Goal: Information Seeking & Learning: Learn about a topic

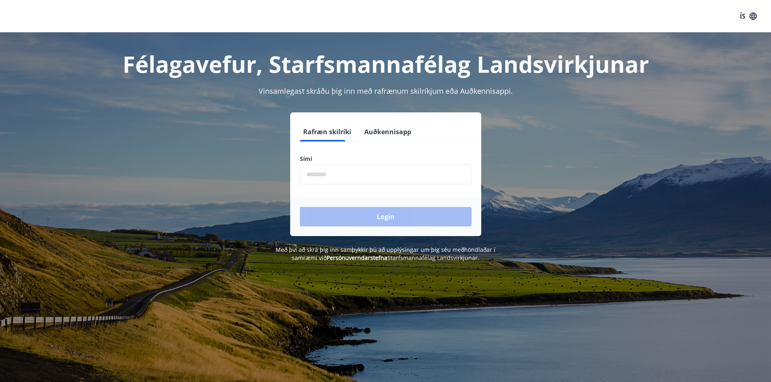
click at [367, 178] on input "phone" at bounding box center [386, 175] width 172 height 20
type input "********"
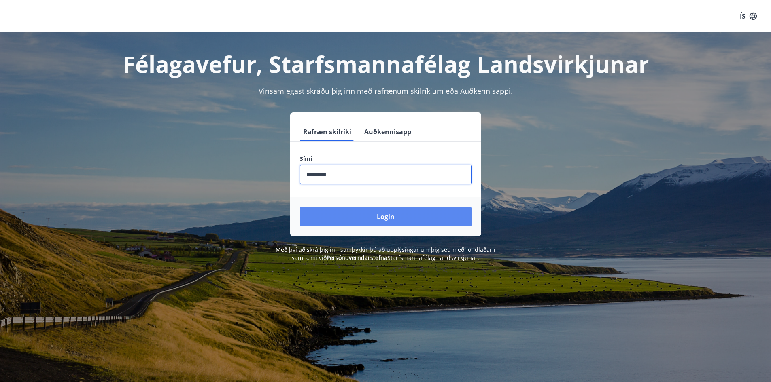
click at [368, 222] on button "Login" at bounding box center [386, 216] width 172 height 19
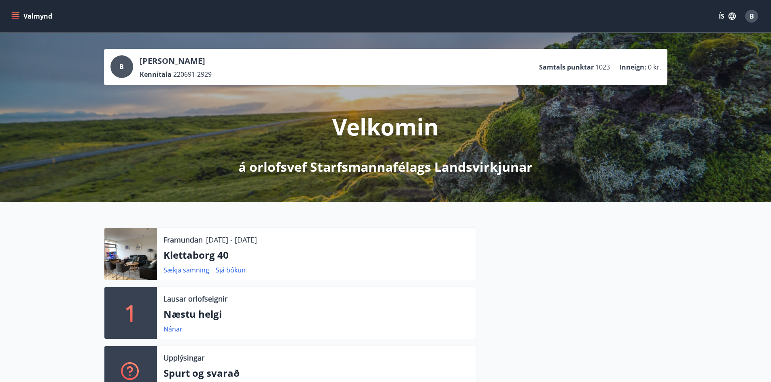
click at [142, 246] on div at bounding box center [130, 254] width 53 height 52
click at [17, 12] on button "Valmynd" at bounding box center [33, 16] width 46 height 15
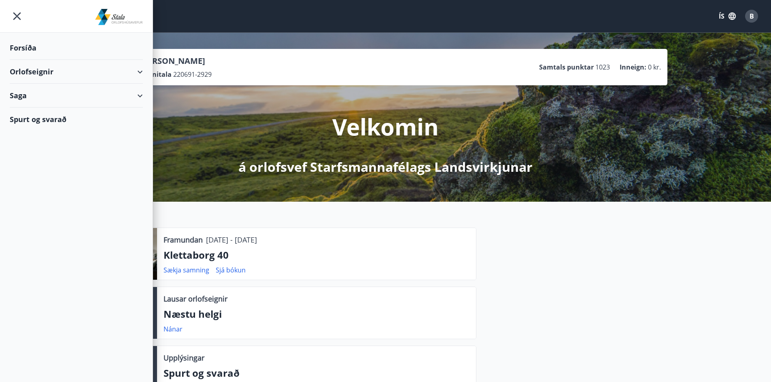
click at [40, 74] on div "Orlofseignir" at bounding box center [76, 72] width 133 height 24
click at [41, 91] on div "Framboð" at bounding box center [76, 92] width 120 height 17
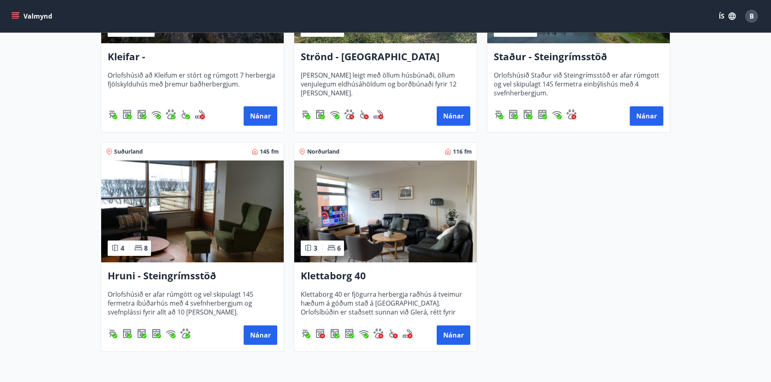
scroll to position [486, 0]
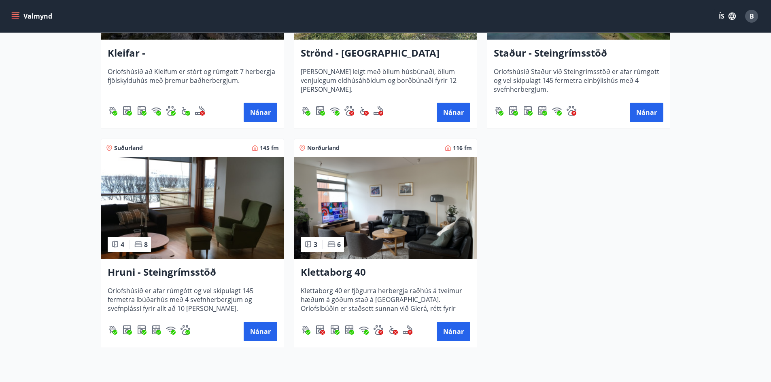
click at [362, 220] on img at bounding box center [385, 208] width 182 height 102
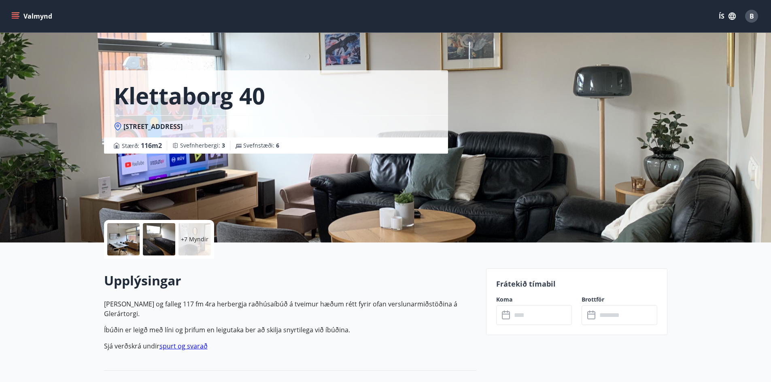
click at [202, 243] on p "+7 Myndir" at bounding box center [195, 239] width 28 height 8
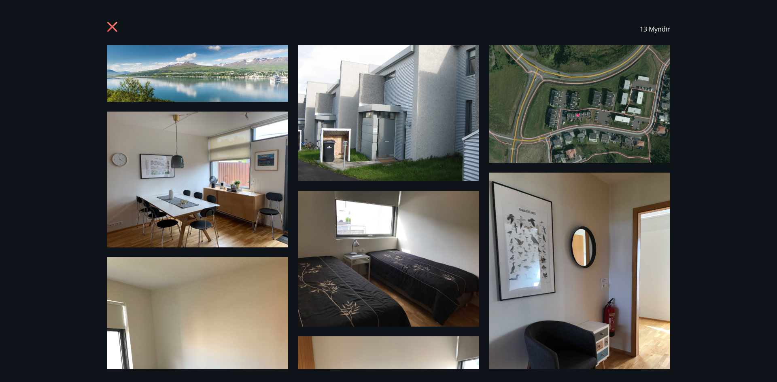
click at [660, 27] on span "13 Myndir" at bounding box center [655, 29] width 30 height 9
click at [117, 21] on icon at bounding box center [113, 27] width 13 height 13
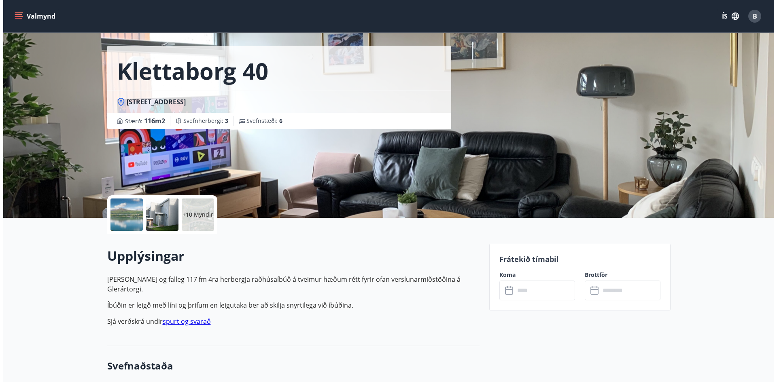
scroll to position [8, 0]
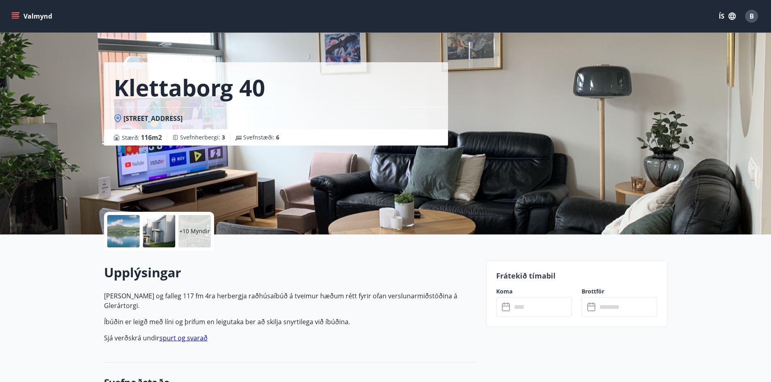
click at [189, 229] on p "+10 Myndir" at bounding box center [194, 231] width 31 height 8
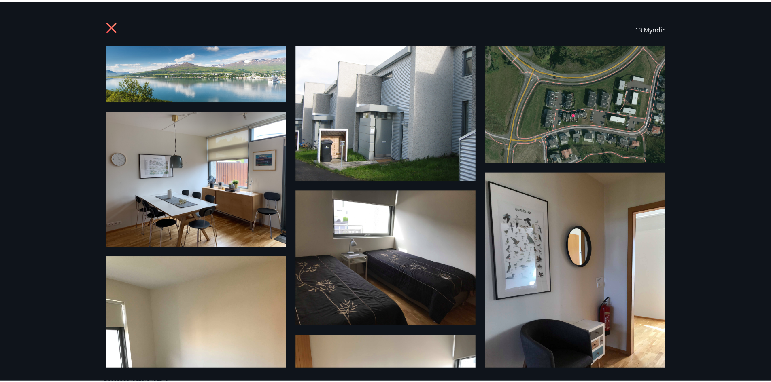
scroll to position [0, 0]
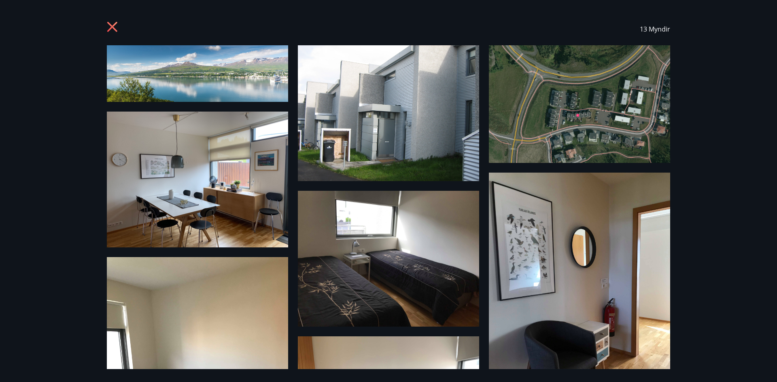
click at [116, 28] on icon at bounding box center [113, 27] width 13 height 13
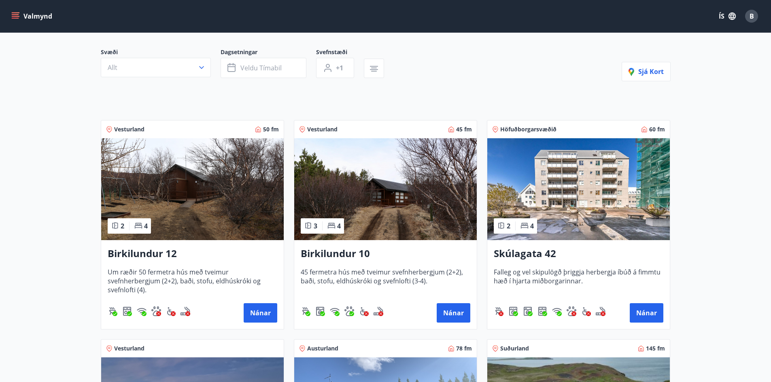
scroll to position [162, 0]
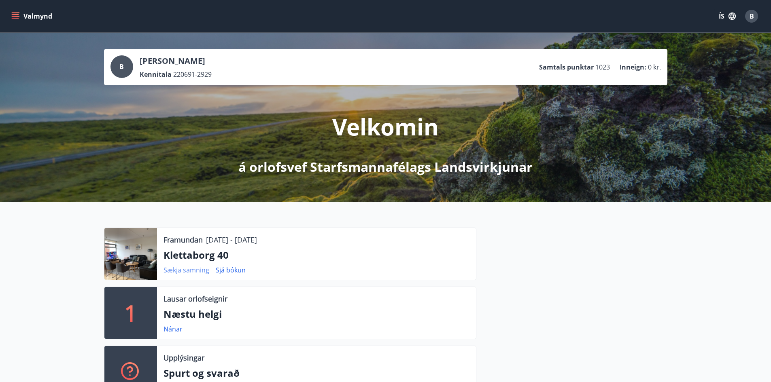
click at [176, 272] on link "Sækja samning" at bounding box center [186, 270] width 46 height 9
click at [14, 13] on icon "menu" at bounding box center [15, 16] width 8 height 8
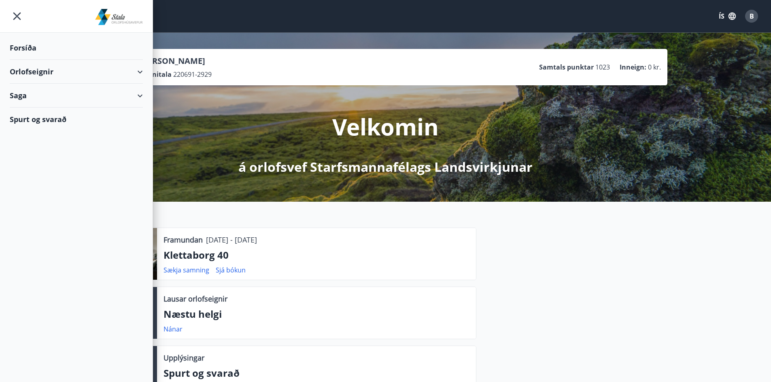
click at [40, 76] on div "Orlofseignir" at bounding box center [76, 72] width 133 height 24
click at [36, 97] on div "Framboð" at bounding box center [76, 92] width 120 height 17
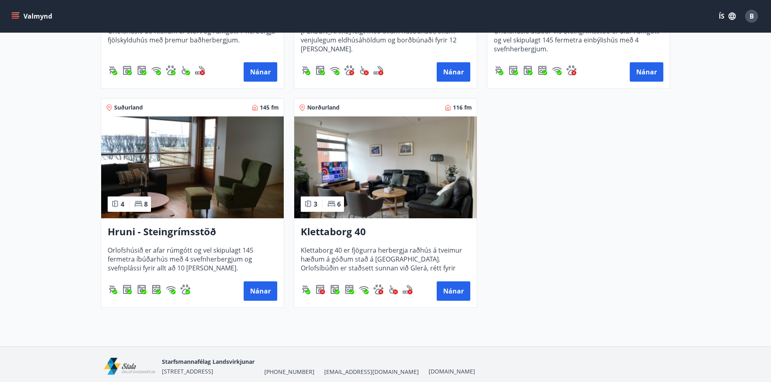
click at [390, 195] on img at bounding box center [385, 168] width 182 height 102
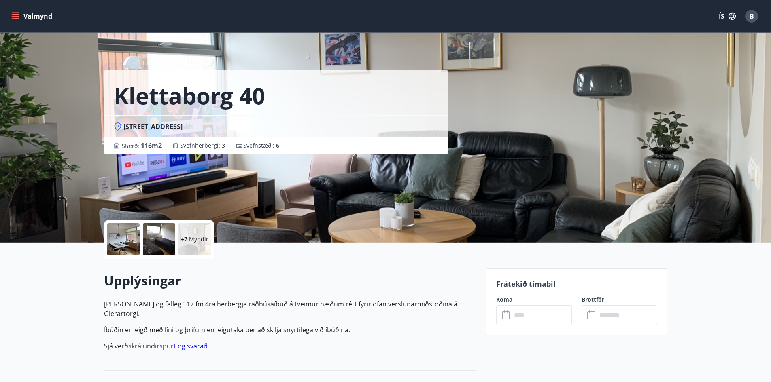
click at [202, 242] on p "+7 Myndir" at bounding box center [195, 239] width 28 height 8
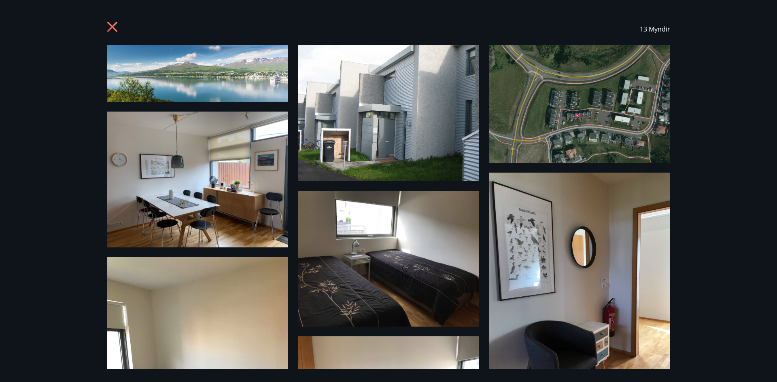
click at [704, 132] on div "13 Myndir" at bounding box center [388, 191] width 777 height 382
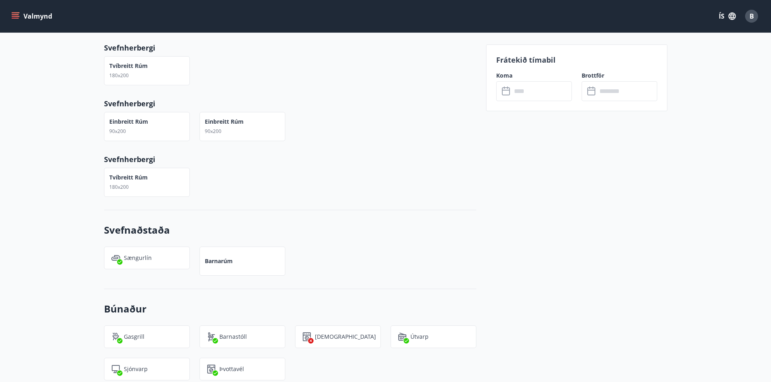
scroll to position [486, 0]
